Goal: Task Accomplishment & Management: Complete application form

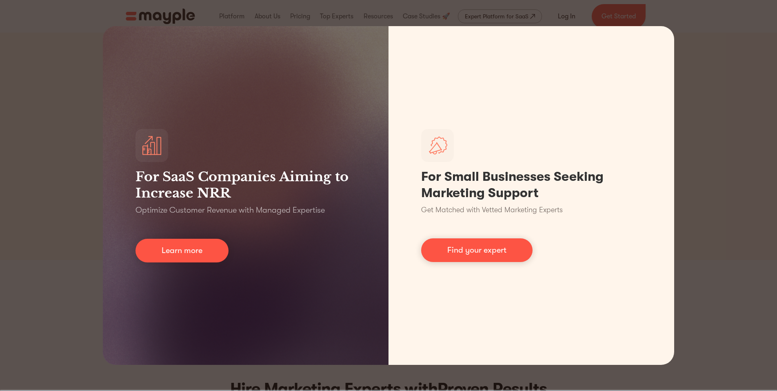
click at [560, 22] on div "For SaaS Companies Aiming to Increase NRR Optimize Customer Revenue with Manage…" at bounding box center [388, 195] width 777 height 391
click at [706, 93] on div "For SaaS Companies Aiming to Increase NRR Optimize Customer Revenue with Manage…" at bounding box center [388, 195] width 777 height 391
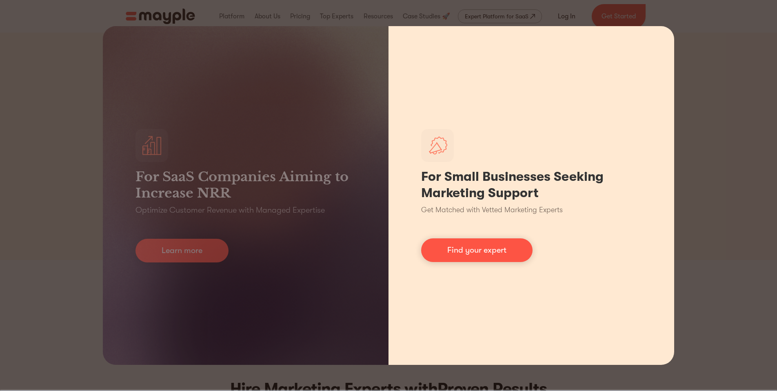
click at [464, 204] on p "Get Matched with Vetted Marketing Experts" at bounding box center [492, 209] width 142 height 11
click at [461, 240] on link "Find your expert" at bounding box center [476, 250] width 111 height 24
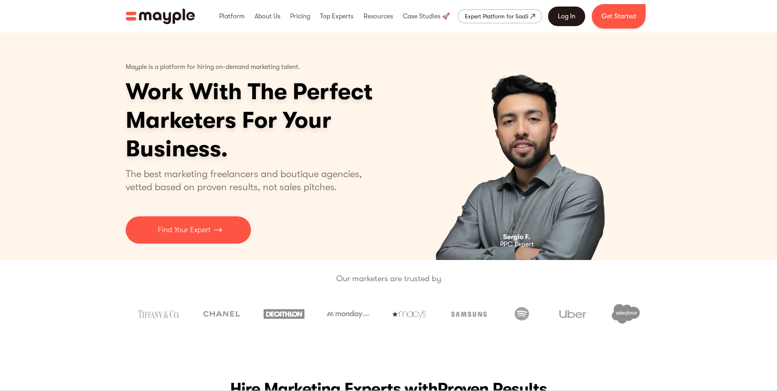
click at [570, 13] on link "Log In" at bounding box center [566, 17] width 37 height 20
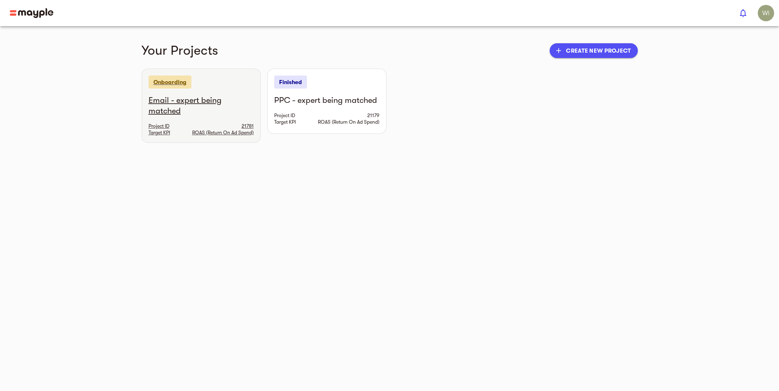
click at [176, 83] on p "Onboarding" at bounding box center [170, 82] width 43 height 13
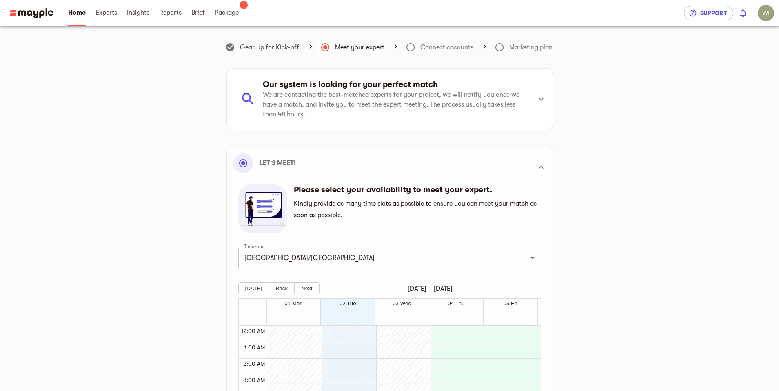
scroll to position [232, 0]
click at [167, 89] on div "Gear Up for Kick-off Meet your expert Connect accounts Marketing plan Our syste…" at bounding box center [390, 306] width 496 height 540
click at [504, 46] on span at bounding box center [500, 48] width 20 height 20
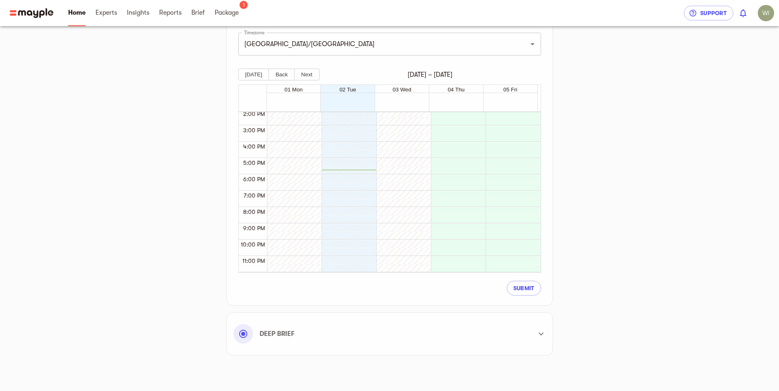
scroll to position [234, 0]
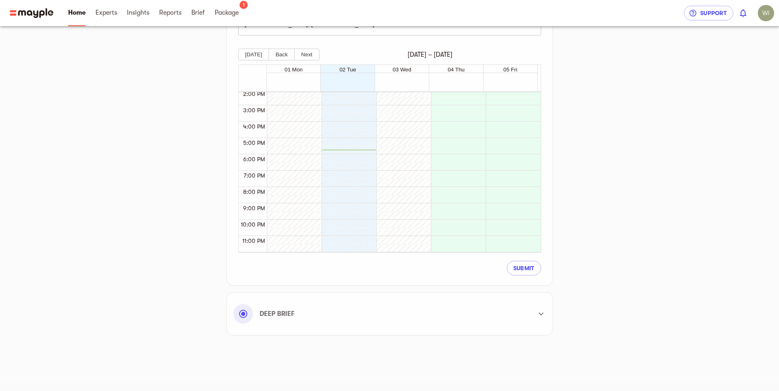
click at [538, 317] on icon at bounding box center [541, 314] width 10 height 10
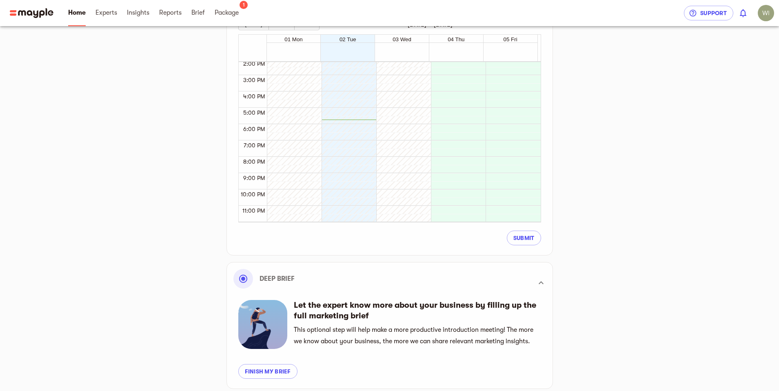
scroll to position [311, 0]
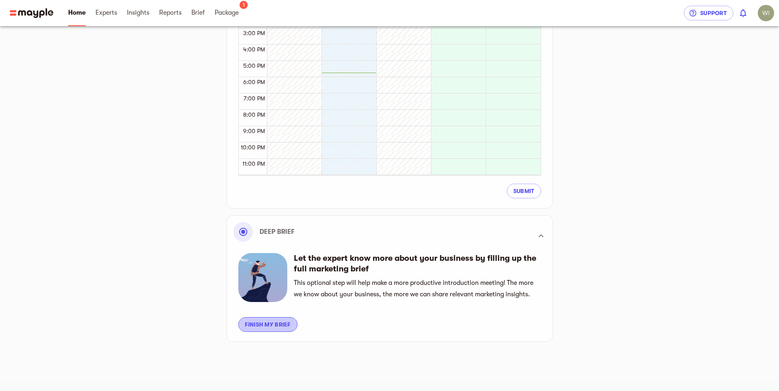
click at [273, 328] on span "Finish my brief" at bounding box center [268, 325] width 46 height 10
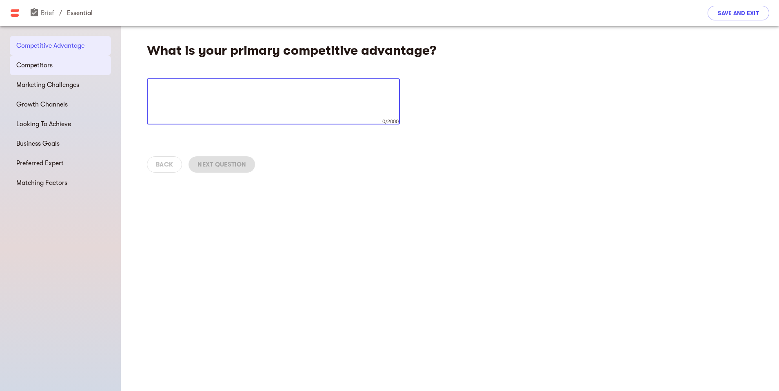
click at [48, 65] on span "Competitors" at bounding box center [60, 65] width 88 height 10
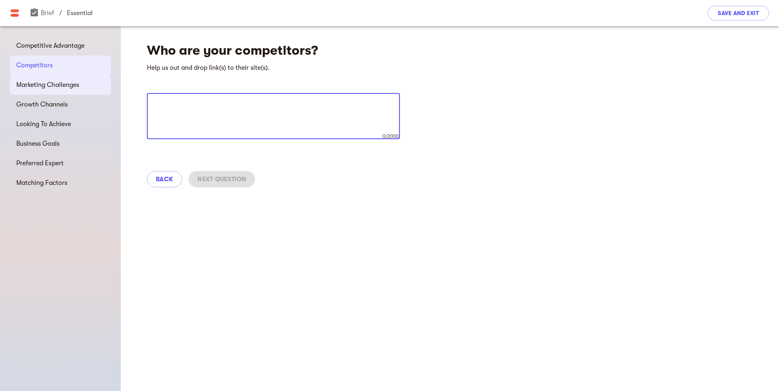
click at [54, 78] on div "Marketing Challenges" at bounding box center [60, 85] width 101 height 20
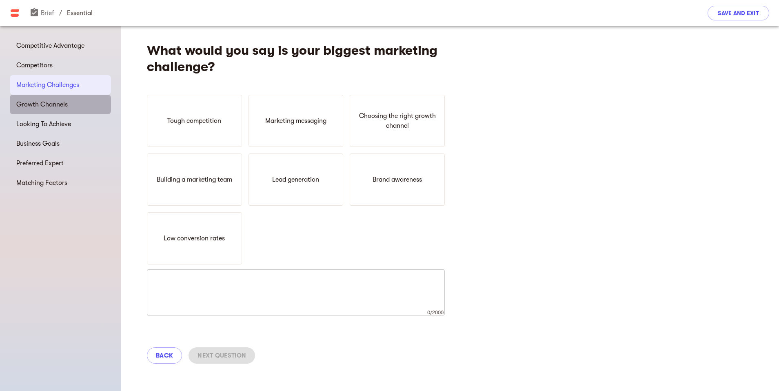
click at [58, 102] on span "Growth Channels" at bounding box center [60, 105] width 88 height 10
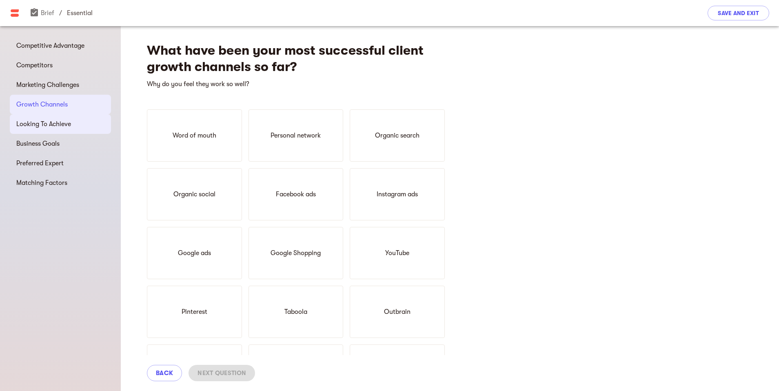
click at [55, 118] on div "Looking To Achieve" at bounding box center [60, 124] width 101 height 20
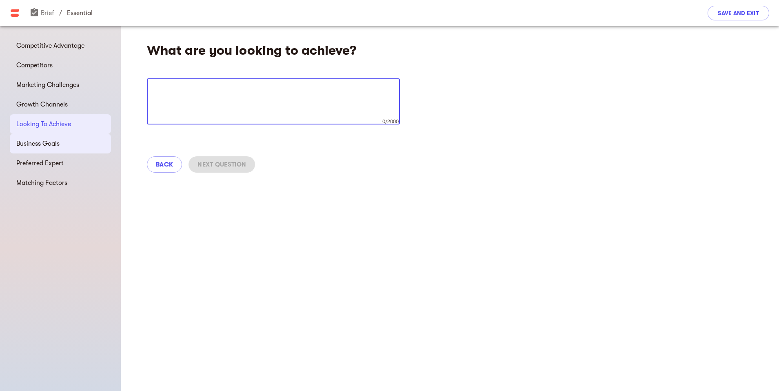
click at [50, 148] on span "Business Goals" at bounding box center [60, 144] width 88 height 10
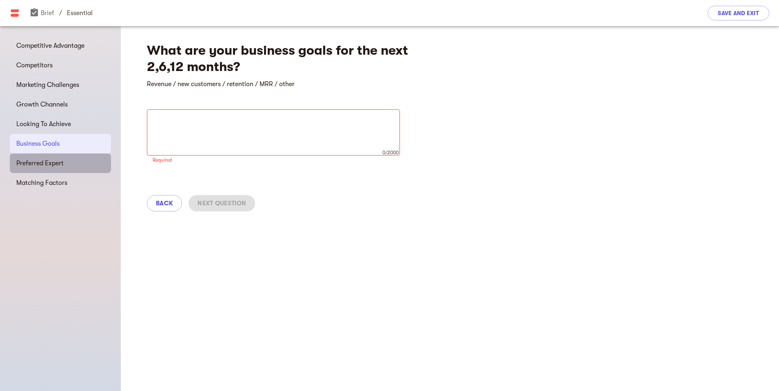
click at [47, 163] on span "Preferred Expert" at bounding box center [60, 163] width 88 height 10
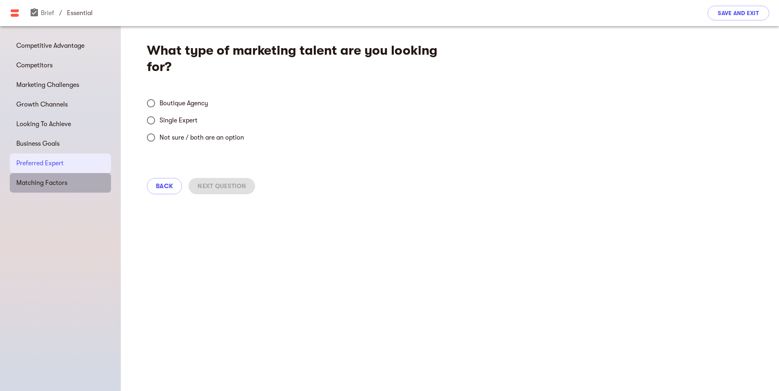
click at [43, 179] on span "Matching Factors" at bounding box center [60, 183] width 88 height 10
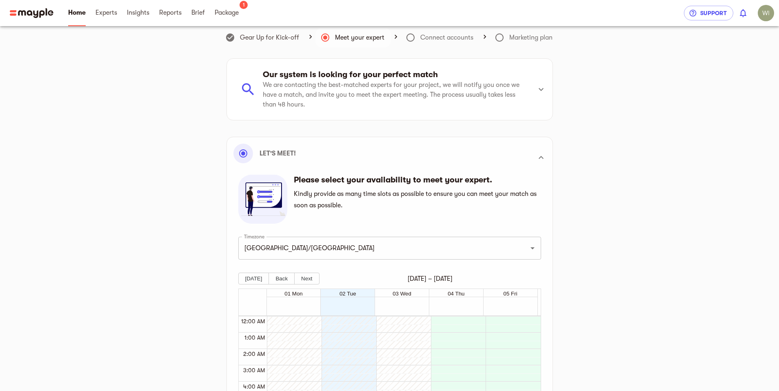
scroll to position [232, 0]
click at [216, 14] on span "Package" at bounding box center [227, 13] width 24 height 10
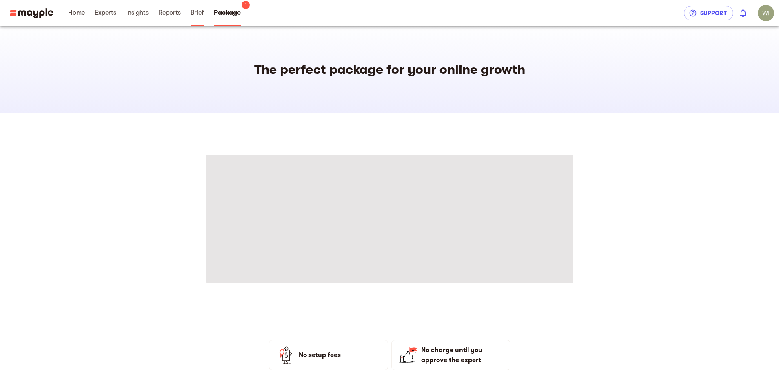
click at [202, 17] on span "Brief" at bounding box center [197, 13] width 13 height 10
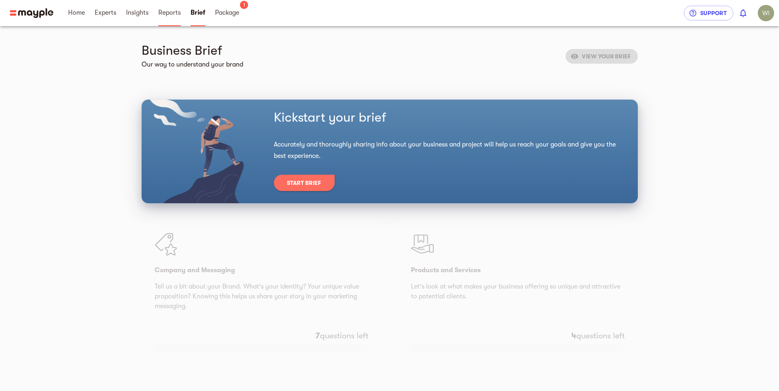
click at [159, 13] on span "Reports" at bounding box center [169, 13] width 22 height 10
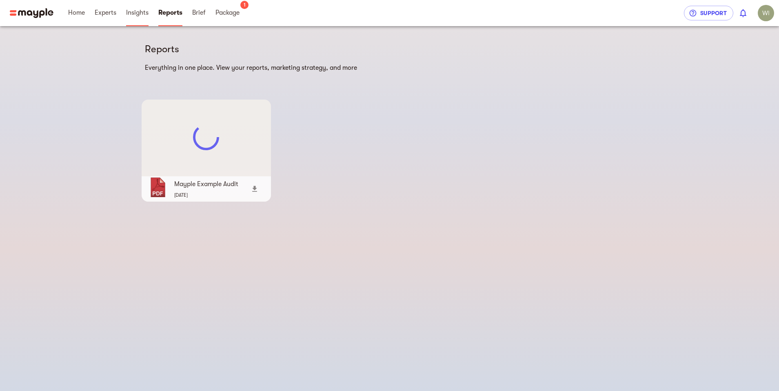
click at [138, 16] on span "Insights" at bounding box center [137, 13] width 22 height 10
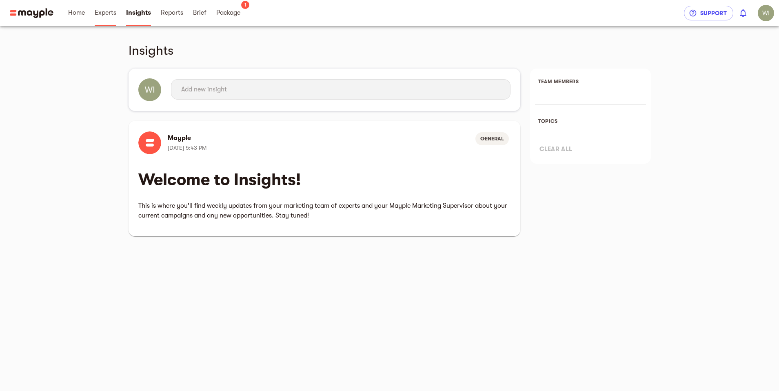
click at [100, 18] on link "Experts" at bounding box center [106, 13] width 22 height 26
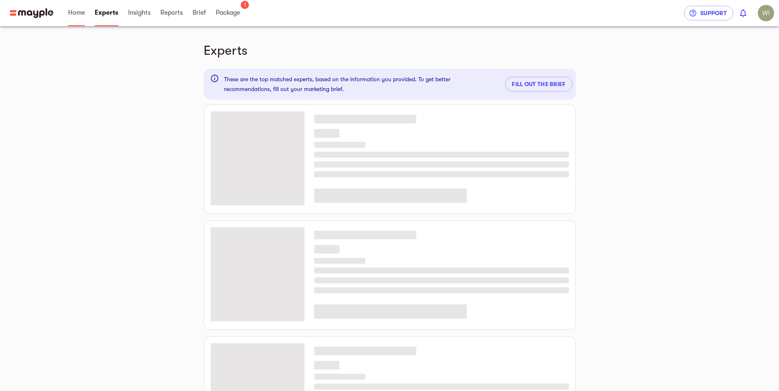
click at [81, 21] on link "Home" at bounding box center [76, 13] width 17 height 26
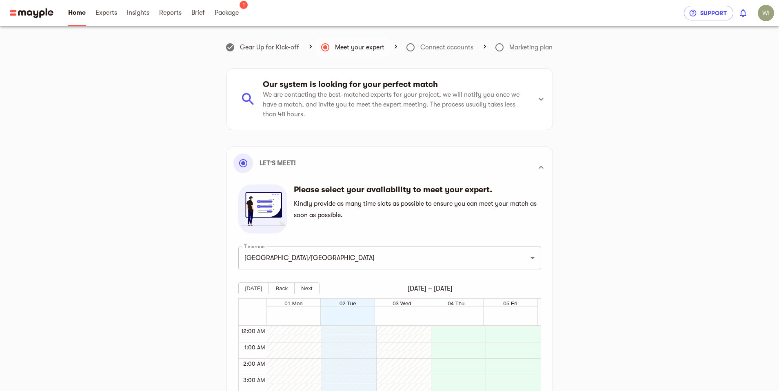
scroll to position [232, 0]
click at [315, 83] on h6 "Our system is looking for your perfect match" at bounding box center [394, 84] width 262 height 11
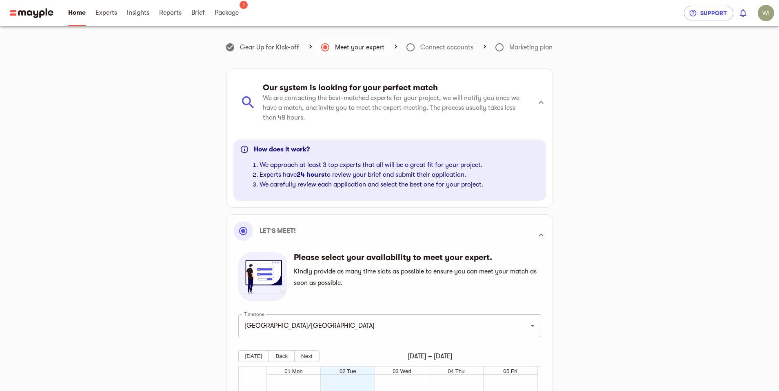
click at [313, 83] on h6 "Our system is looking for your perfect match" at bounding box center [394, 87] width 262 height 11
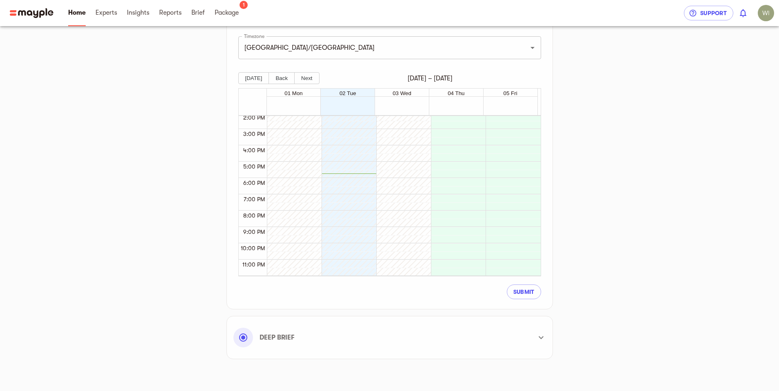
scroll to position [234, 0]
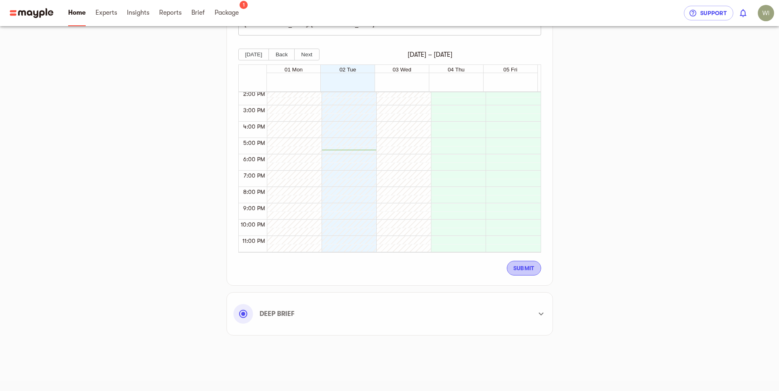
click at [537, 267] on button "Submit" at bounding box center [524, 268] width 34 height 15
click at [395, 172] on div at bounding box center [401, 138] width 51 height 392
click at [348, 220] on div at bounding box center [347, 138] width 51 height 392
click at [228, 19] on link "Package" at bounding box center [227, 13] width 24 height 26
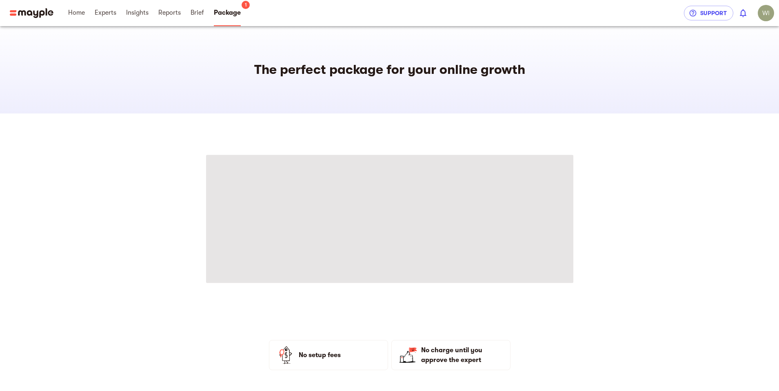
click at [368, 202] on span at bounding box center [389, 219] width 367 height 128
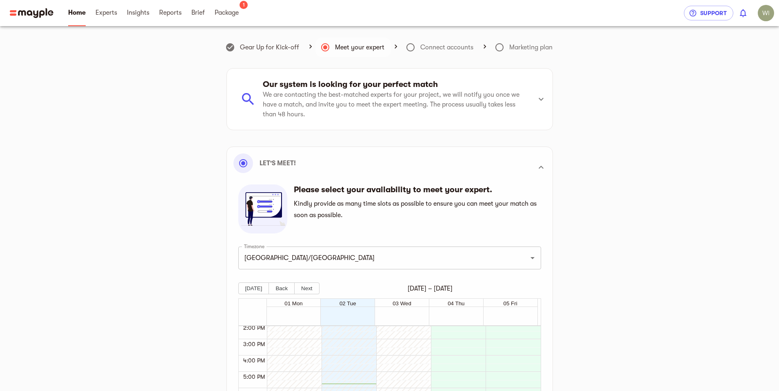
drag, startPoint x: 415, startPoint y: 42, endPoint x: 404, endPoint y: 47, distance: 12.2
click at [414, 42] on span at bounding box center [411, 48] width 20 height 20
click at [344, 44] on h6 "Meet your expert" at bounding box center [359, 47] width 49 height 11
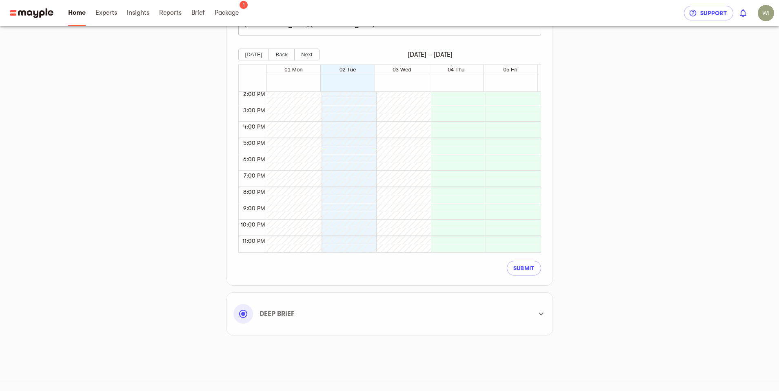
click at [376, 123] on div at bounding box center [401, 56] width 51 height 392
click at [342, 150] on div at bounding box center [347, 56] width 51 height 392
drag, startPoint x: 343, startPoint y: 144, endPoint x: 401, endPoint y: 88, distance: 81.1
click at [401, 88] on div "01 Mon 02 Tue 03 Wed 04 Thu 05 Fri 12:00 AM 1:00 AM 2:00 AM 3:00 AM 4:00 AM 5:0…" at bounding box center [389, 158] width 303 height 188
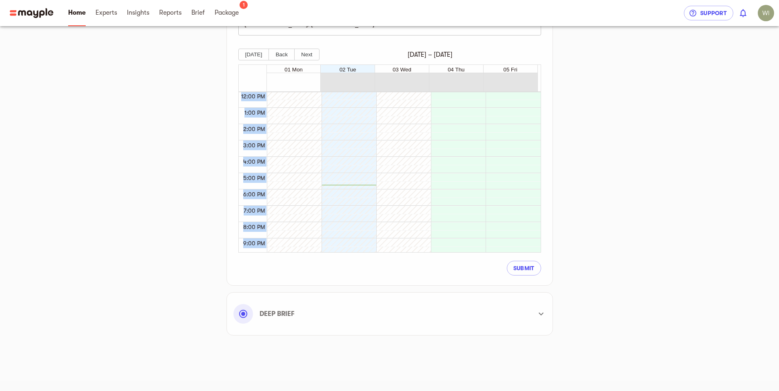
drag, startPoint x: 347, startPoint y: 89, endPoint x: 320, endPoint y: 182, distance: 96.1
click at [320, 182] on div "01 Mon 02 Tue 03 Wed 04 Thu 05 Fri 12:00 AM 1:00 AM 2:00 AM 3:00 AM 4:00 AM 5:0…" at bounding box center [389, 158] width 303 height 188
click at [329, 141] on div at bounding box center [347, 288] width 51 height 392
click at [330, 141] on div at bounding box center [347, 288] width 51 height 392
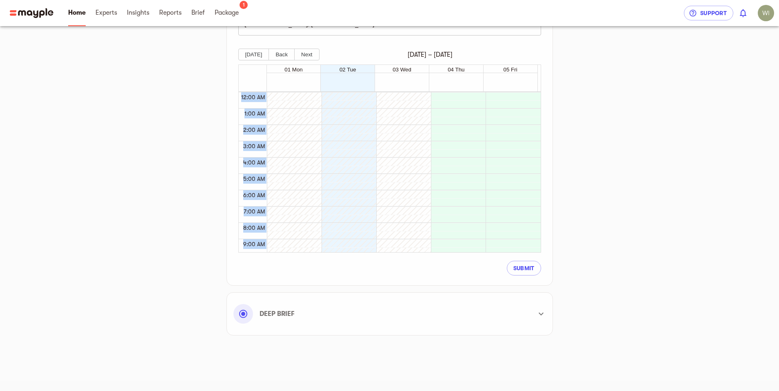
drag, startPoint x: 333, startPoint y: 138, endPoint x: 328, endPoint y: 133, distance: 6.1
click at [328, 133] on div at bounding box center [347, 288] width 51 height 392
click at [761, 14] on img "button" at bounding box center [766, 13] width 16 height 16
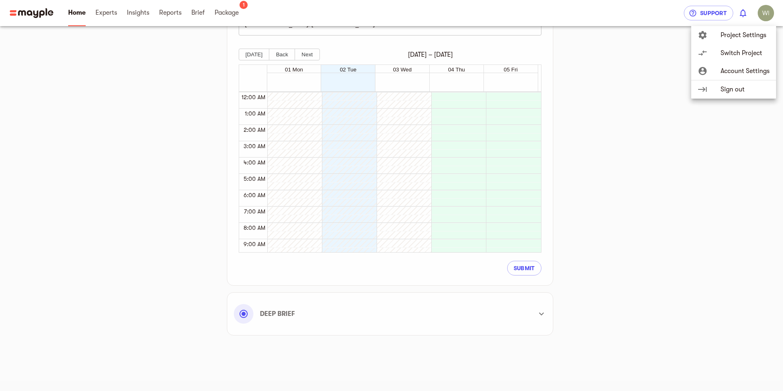
click at [247, 3] on div at bounding box center [391, 195] width 783 height 391
